Goal: Task Accomplishment & Management: Manage account settings

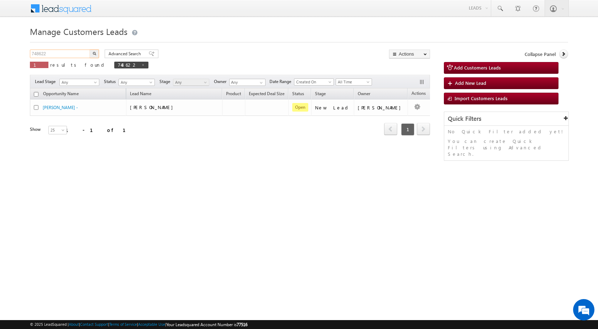
drag, startPoint x: 65, startPoint y: 55, endPoint x: 18, endPoint y: 52, distance: 46.7
click at [18, 52] on body "Menu [PERSON_NAME] sitar a7@ks erve." at bounding box center [299, 101] width 598 height 202
paste input "61589"
type input "761589"
click at [97, 56] on button "button" at bounding box center [94, 54] width 9 height 9
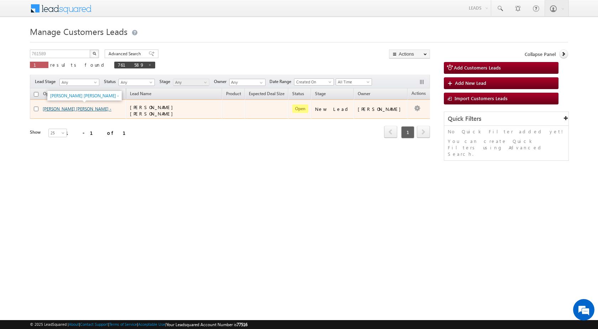
click at [64, 108] on link "[PERSON_NAME] [PERSON_NAME] -" at bounding box center [77, 108] width 69 height 5
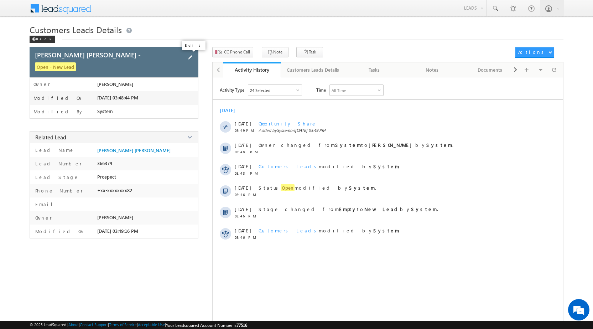
click at [187, 54] on span at bounding box center [190, 57] width 8 height 8
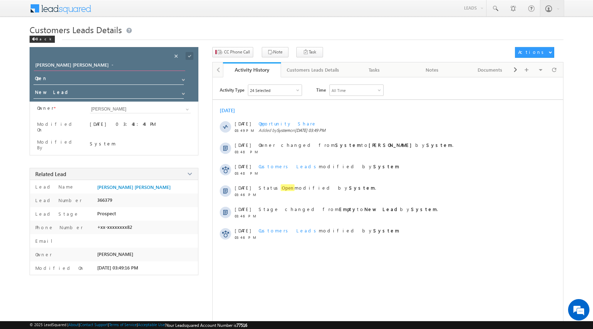
drag, startPoint x: 108, startPoint y: 64, endPoint x: 0, endPoint y: 63, distance: 108.3
click at [0, 63] on body "Menu Rubi Yadav sitar a7@ks erve. co.in" at bounding box center [296, 169] width 593 height 338
paste input "parshuram ganule"
type input "parshuram ganule"
click at [189, 56] on span at bounding box center [190, 56] width 8 height 8
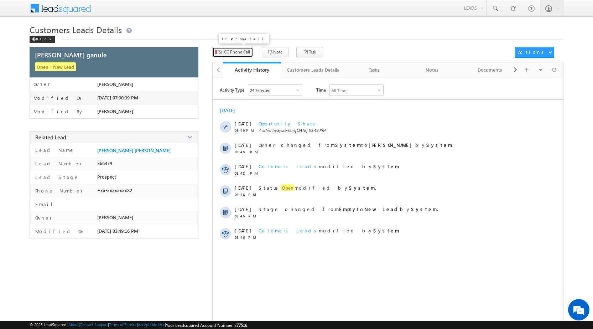
click at [237, 51] on span "CC Phone Call" at bounding box center [237, 52] width 26 height 6
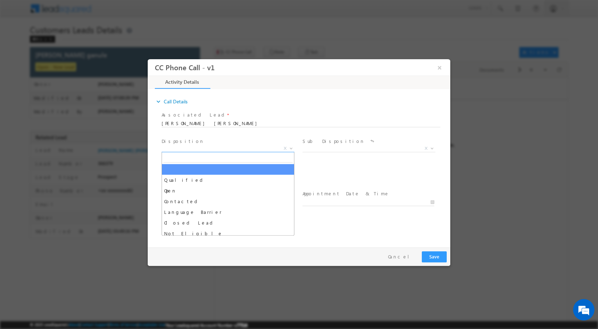
click at [291, 147] on b at bounding box center [291, 147] width 4 height 2
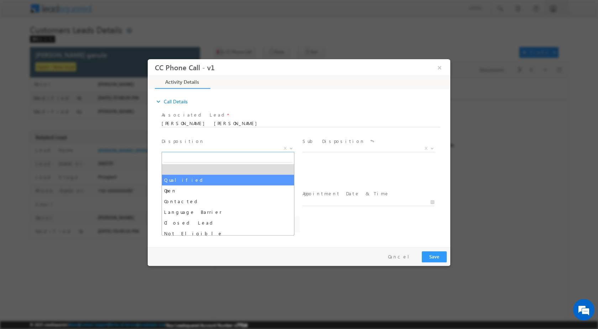
select select "Qualified"
select select "akshay.gulhane@sgrlimited.in"
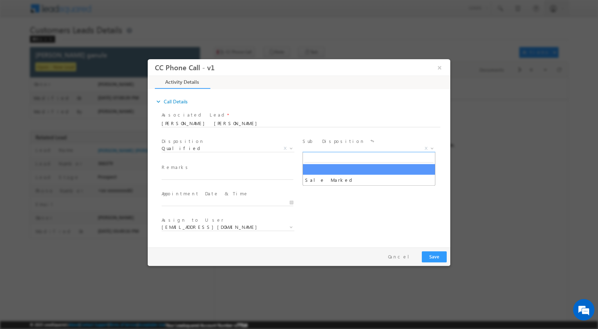
click at [432, 148] on b at bounding box center [432, 147] width 4 height 2
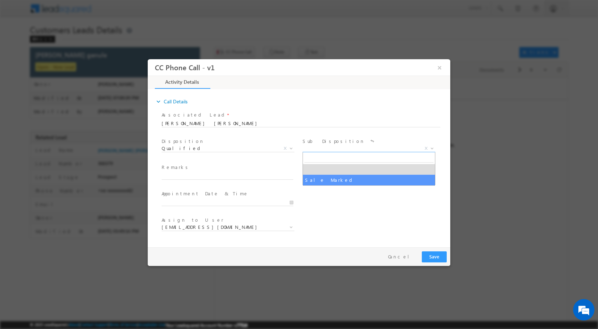
select select "Sale Marked"
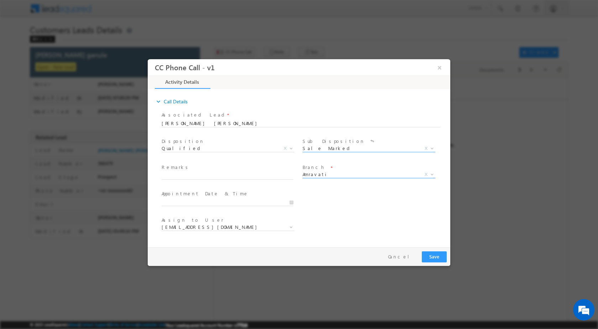
click at [430, 174] on span at bounding box center [431, 173] width 7 height 9
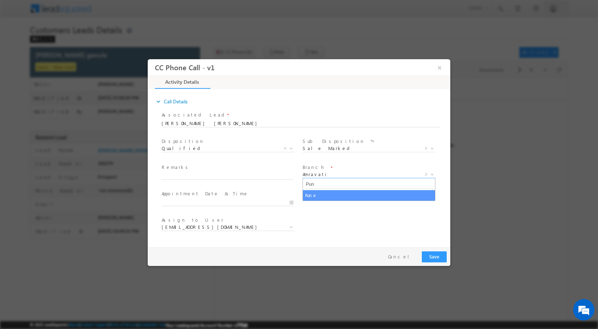
type input "Pun"
select select "Pune"
type input "08/14/2025 6:58 PM"
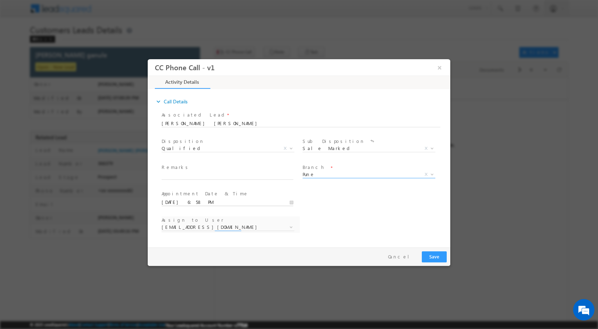
click at [292, 202] on input "08/14/2025 6:58 PM" at bounding box center [228, 201] width 132 height 7
select select "amol.khopade@sgrlimited.in"
type input "08/16/2025 6:58 PM"
type input "11"
type input "08/16/2025 11:58 PM"
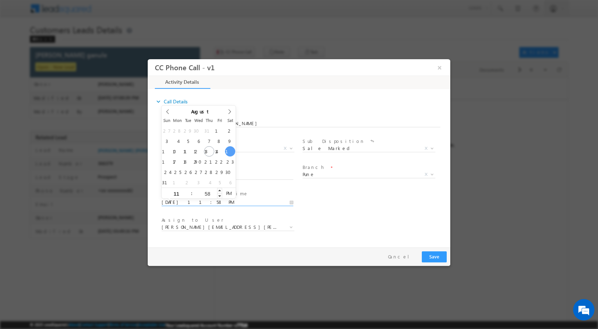
click at [209, 191] on input "58" at bounding box center [208, 193] width 30 height 5
type input "00"
type input "08/16/2025 11:00 AM"
click at [230, 196] on span "PM" at bounding box center [228, 192] width 13 height 11
drag, startPoint x: 347, startPoint y: 197, endPoint x: 351, endPoint y: 195, distance: 5.1
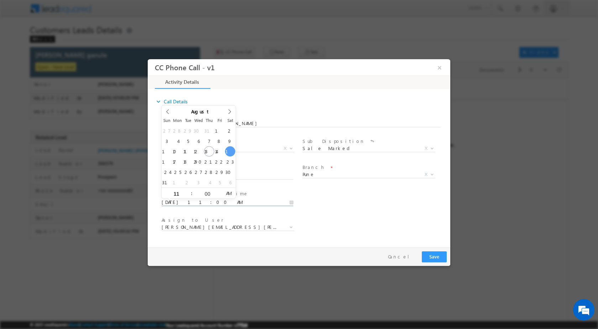
click at [347, 197] on div "User Branch * Appointment Date & Time * 08/16/2025 11:00 AM" at bounding box center [305, 201] width 290 height 26
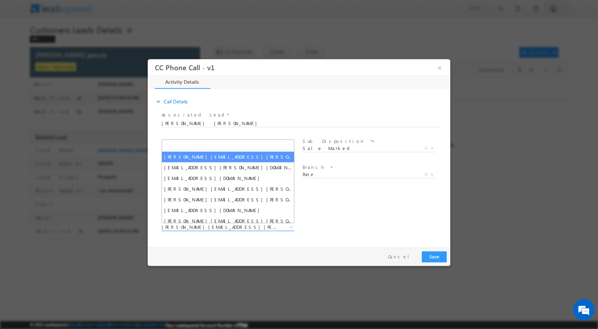
click at [288, 226] on span at bounding box center [290, 226] width 7 height 9
paste input "sushant.sude@sgrlimited.in"
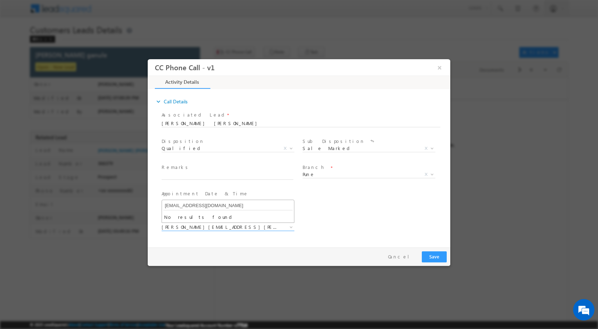
type input "sushant.sude@sgrlimited.in"
drag, startPoint x: 261, startPoint y: 203, endPoint x: 152, endPoint y: 210, distance: 108.8
click at [152, 210] on body "CC Phone Call - v1 × Activity Details * Yes" at bounding box center [299, 151] width 303 height 185
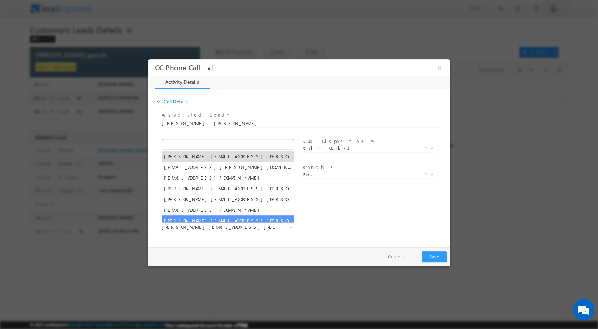
click at [234, 243] on div "expand_more Call Details Associated Lead * MALASANE SHRISH KESHAV Yes No" at bounding box center [300, 167] width 299 height 154
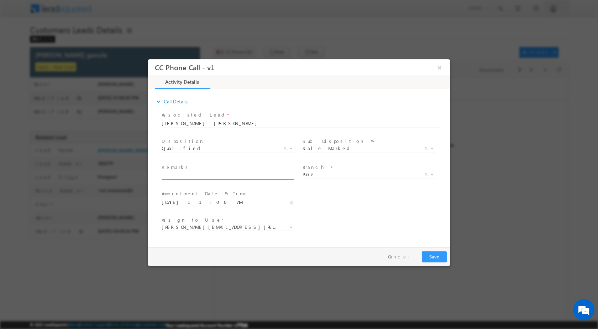
click at [209, 176] on input "text" at bounding box center [228, 175] width 132 height 7
paste input "14/08-761589 / parshuram ganule / 9881388282/ 411057 to pune / lap loan for per…"
type input "14/08-761589 / parshuram ganule / 9881388282/ 411057 to pune / lap loan for per…"
click at [438, 256] on button "Save" at bounding box center [434, 256] width 25 height 11
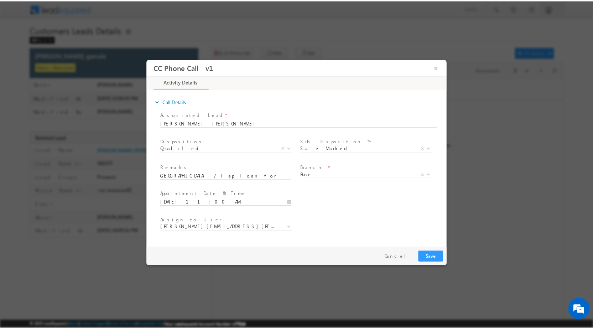
scroll to position [0, 0]
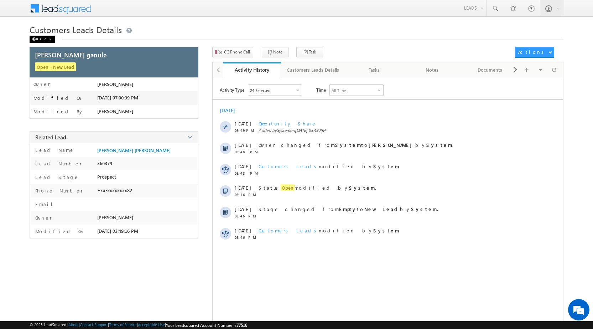
click at [36, 36] on div "Back" at bounding box center [42, 39] width 25 height 7
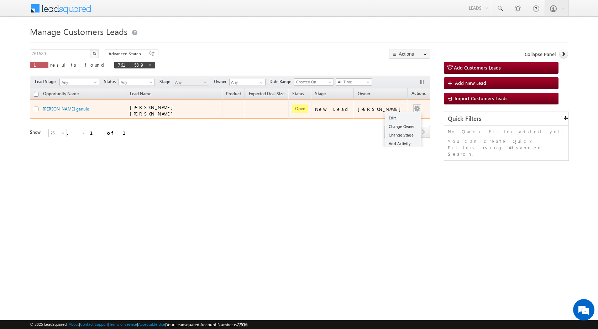
click at [412, 107] on div "Edit Change Owner Change Stage Add Activity Add Task Delete" at bounding box center [417, 108] width 11 height 9
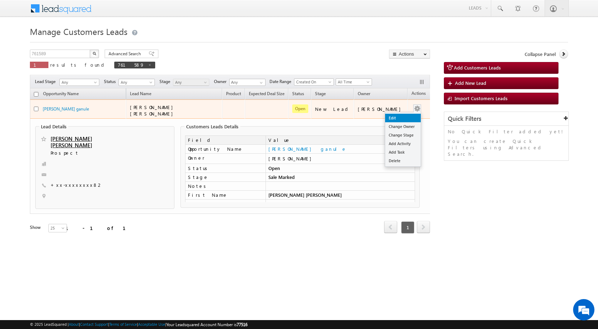
click at [400, 114] on link "Edit" at bounding box center [403, 118] width 36 height 9
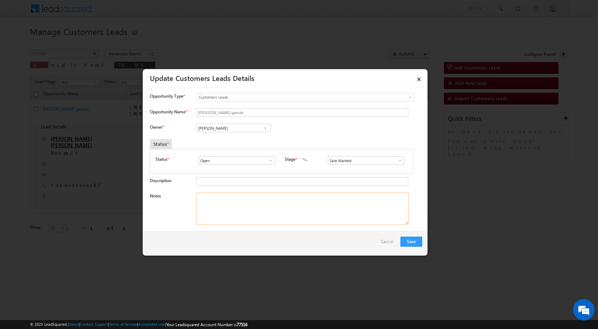
click at [272, 196] on textarea "Notes" at bounding box center [303, 208] width 212 height 32
paste textarea "14/08-761589 / parshuram ganule / 9881388282/ 411057 to pune / lap loan for per…"
type textarea "14/08-761589 / parshuram ganule / 9881388282/ 411057 to pune / lap loan for per…"
click at [271, 128] on div "Amol Suresh Khopade Amol Suresh Khopade Amol Suresh Khopade" at bounding box center [240, 129] width 86 height 10
click at [264, 127] on span at bounding box center [265, 128] width 7 height 6
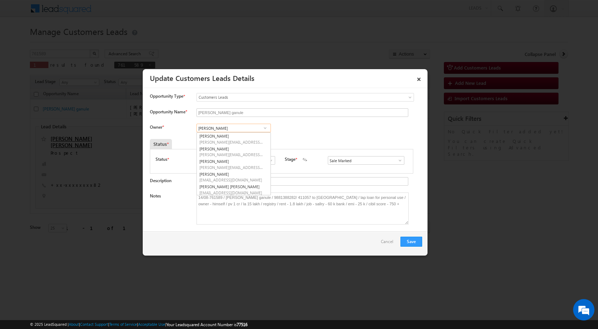
paste input "sushant.sude@sgrlimited.in"
type input "sushant.sude@sgrlimited.in"
click at [263, 128] on span at bounding box center [265, 128] width 7 height 6
paste input "sushant.sude@sgrlimited.in"
type input "sushant.sud"
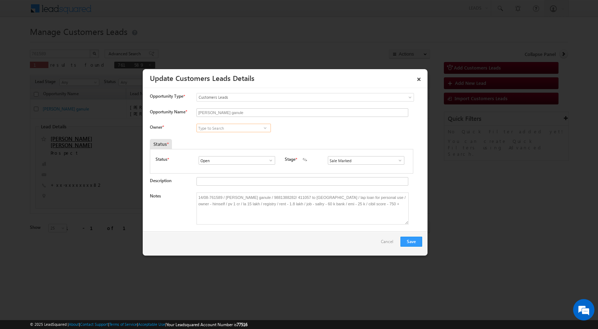
click at [264, 124] on input at bounding box center [234, 128] width 74 height 9
click at [262, 126] on span at bounding box center [265, 128] width 7 height 6
click at [223, 135] on link "Sushant Mahadev Sude sushan.sude@sgrlimited.in" at bounding box center [234, 139] width 74 height 14
type input "Sushant Mahadev Sude"
click at [421, 240] on button "Save" at bounding box center [412, 241] width 22 height 10
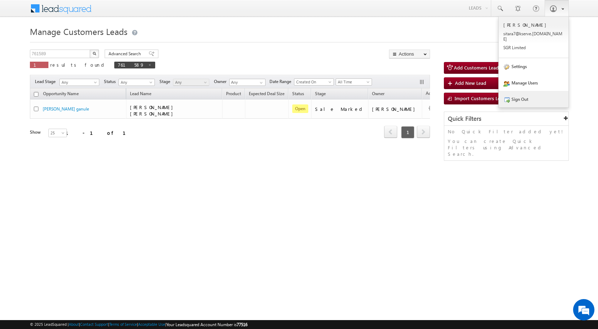
click at [536, 92] on link "Sign Out" at bounding box center [534, 99] width 70 height 16
